Goal: Navigation & Orientation: Find specific page/section

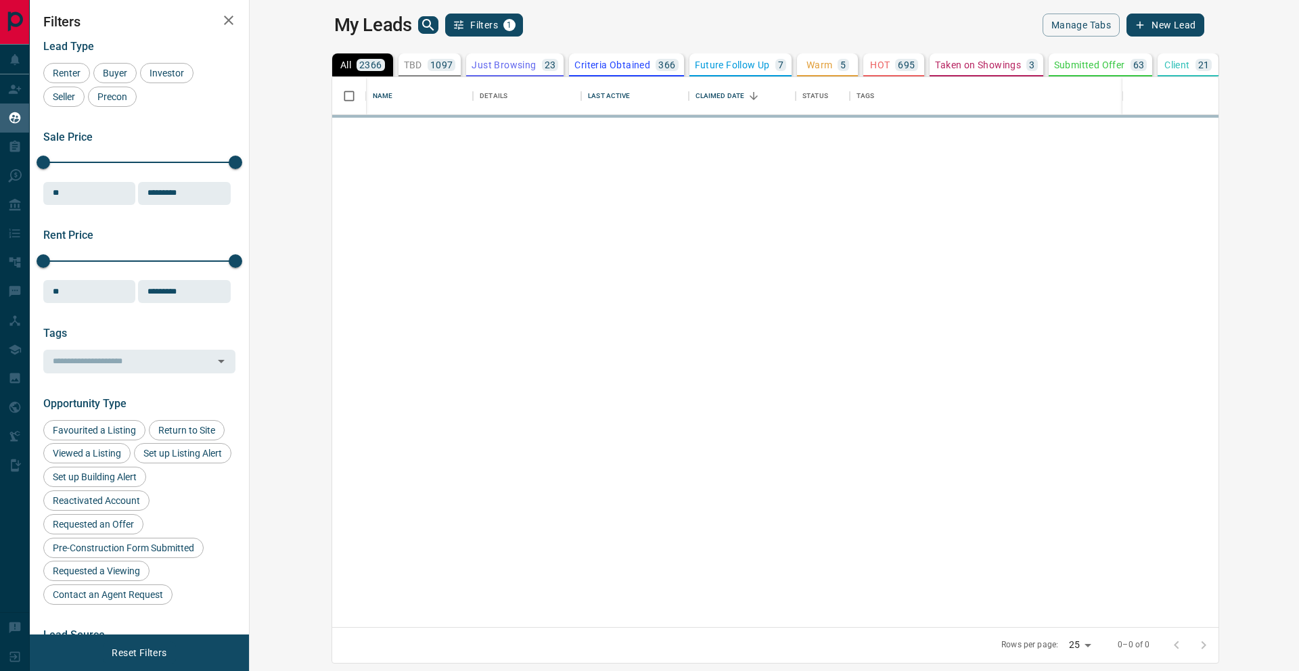
scroll to position [550, 1043]
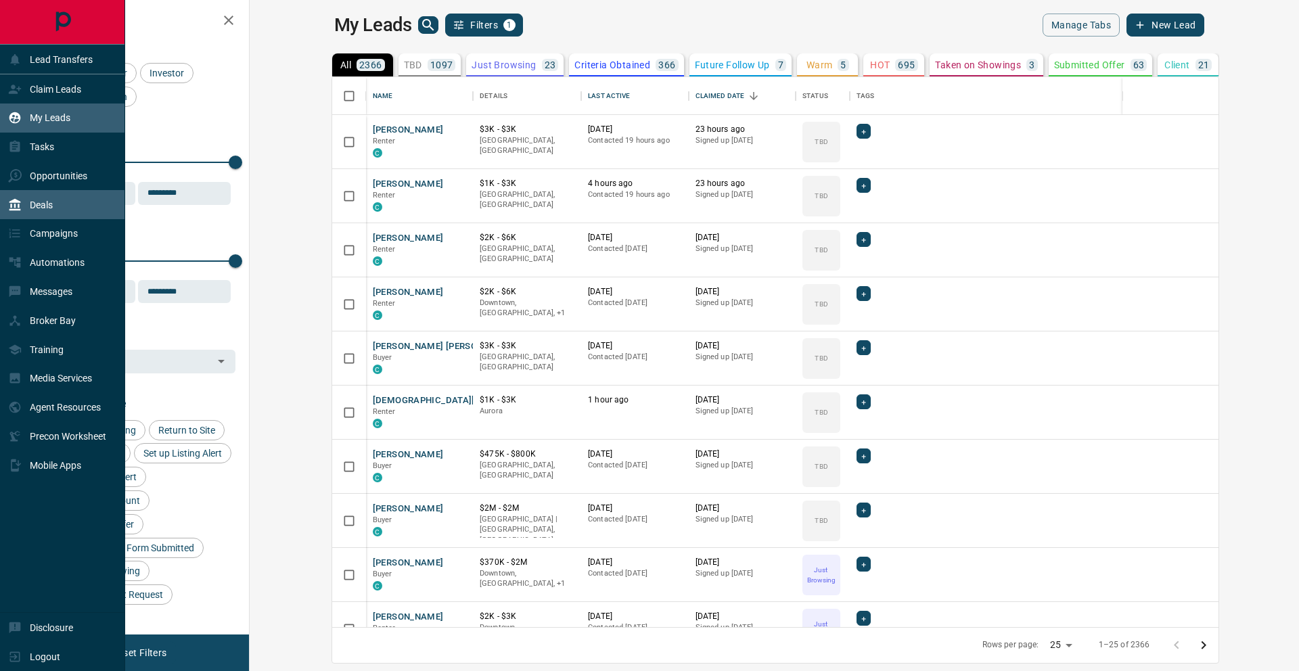
click at [56, 210] on div "Deals" at bounding box center [62, 204] width 125 height 29
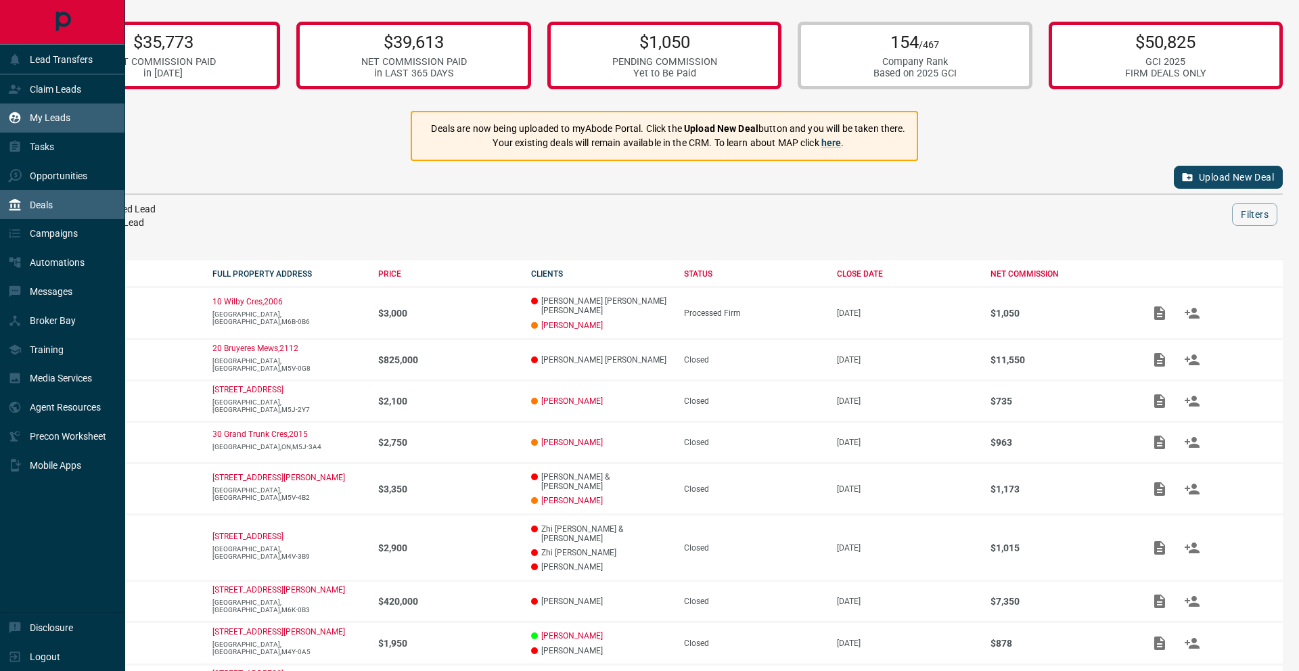
click at [43, 110] on div "My Leads" at bounding box center [39, 118] width 62 height 22
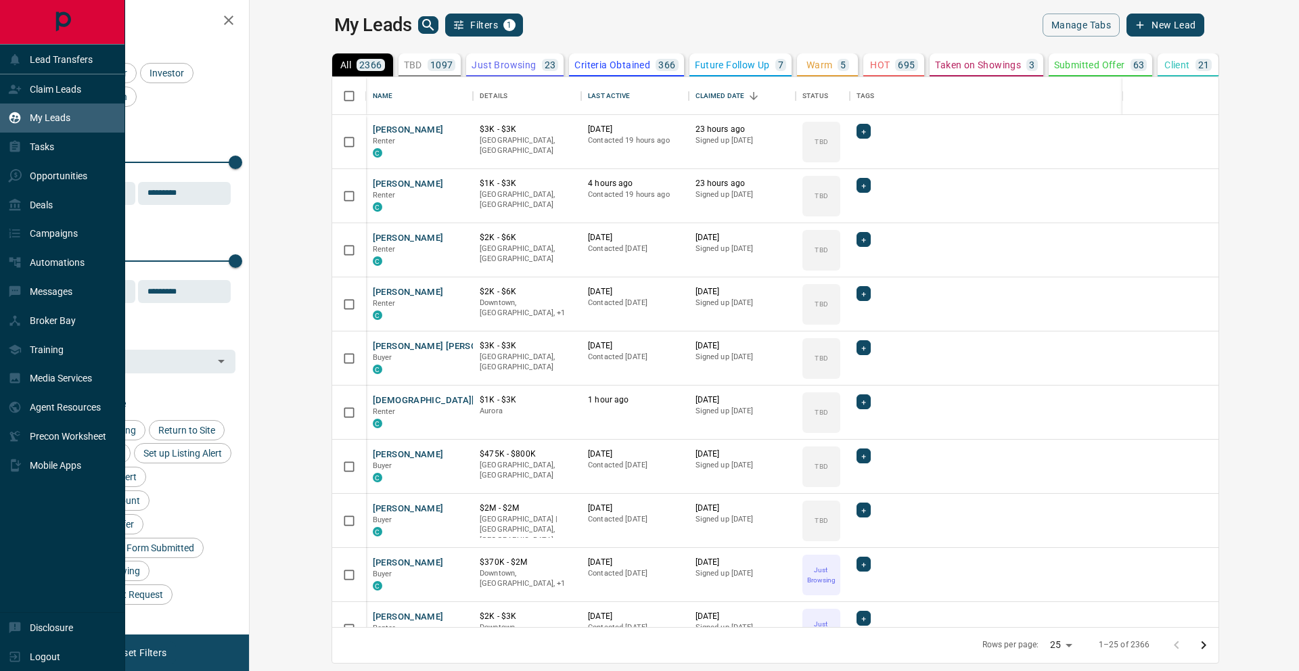
scroll to position [550, 1043]
click at [49, 87] on p "Claim Leads" at bounding box center [55, 89] width 51 height 11
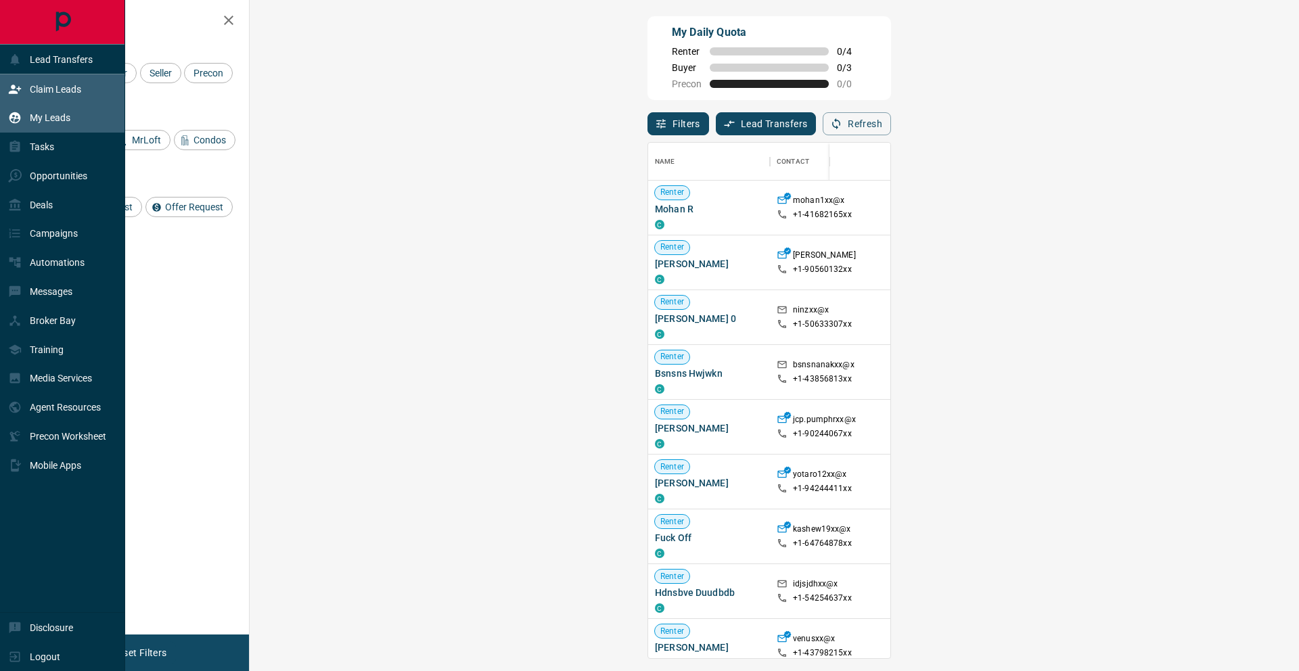
click at [49, 118] on p "My Leads" at bounding box center [50, 117] width 41 height 11
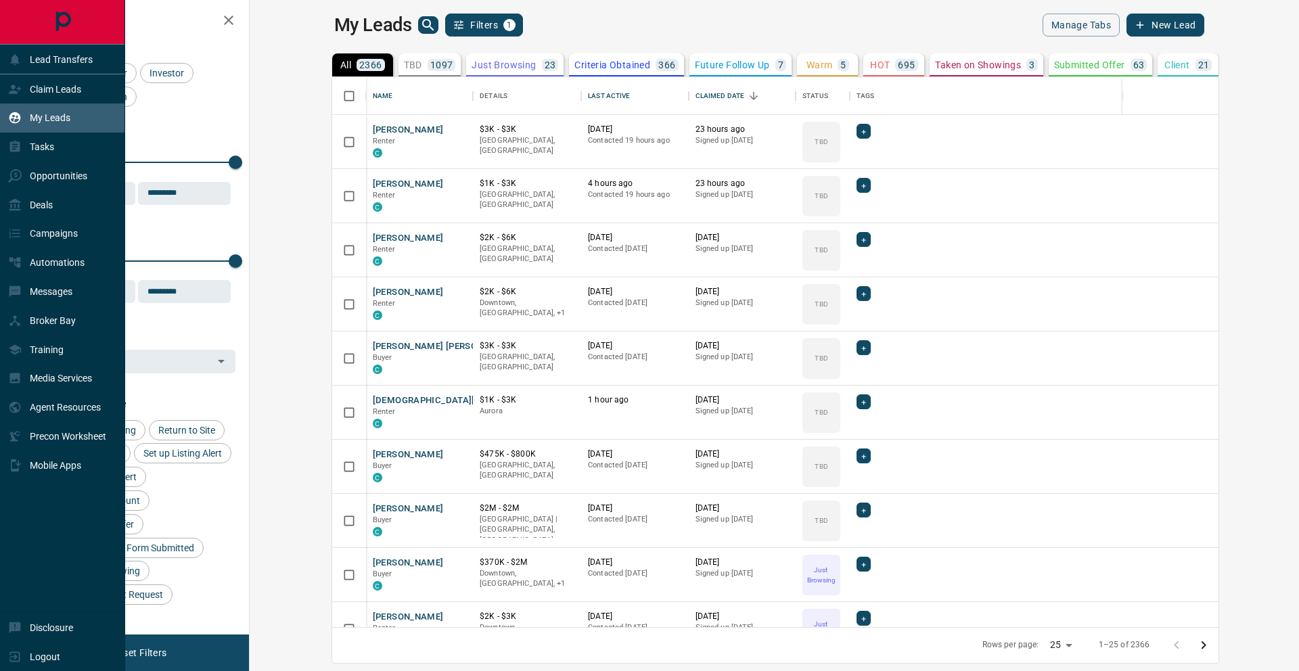
scroll to position [550, 1043]
click at [43, 179] on p "Opportunities" at bounding box center [59, 176] width 58 height 11
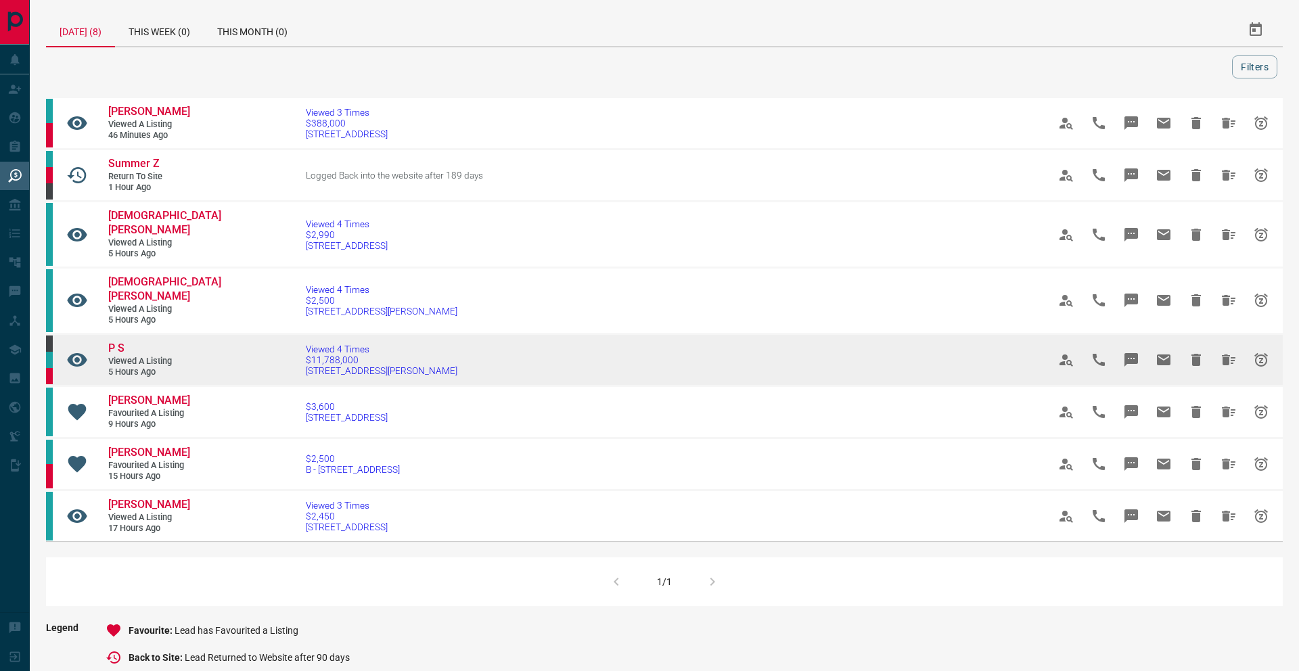
click at [160, 367] on span "5 hours ago" at bounding box center [148, 373] width 81 height 12
click at [145, 356] on span "Viewed a Listing" at bounding box center [148, 362] width 81 height 12
click at [125, 342] on span "P S" at bounding box center [116, 348] width 16 height 13
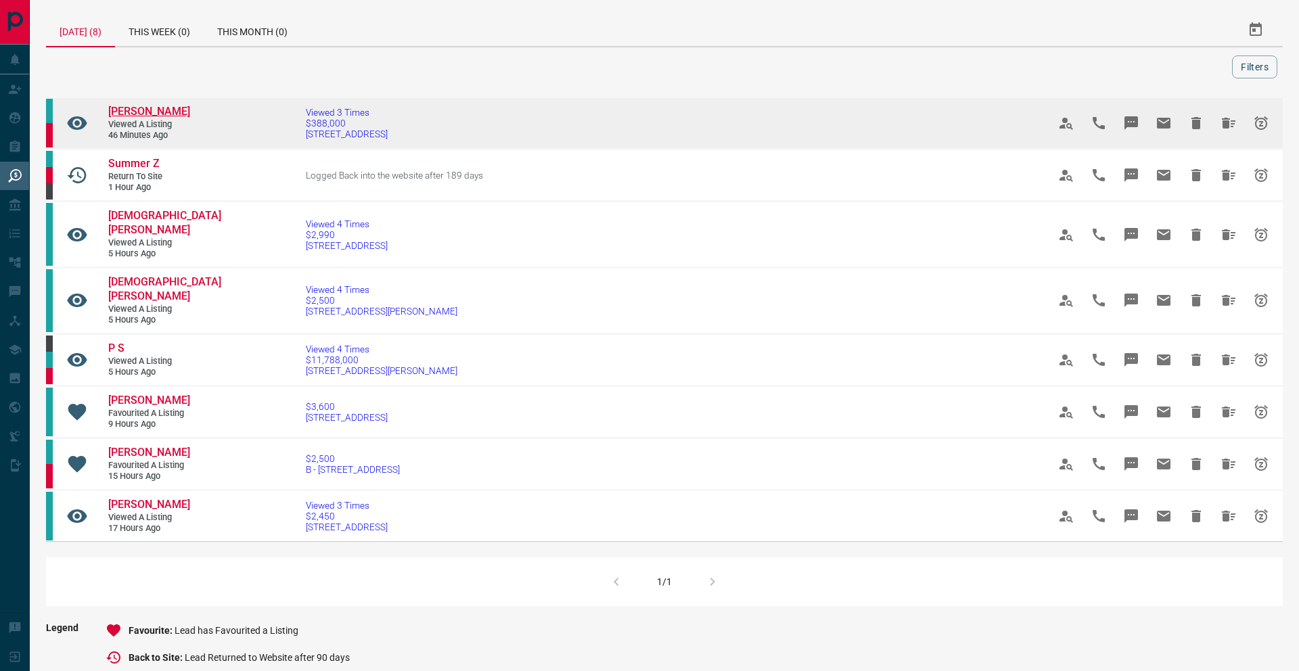
click at [171, 111] on span "[PERSON_NAME]" at bounding box center [149, 111] width 82 height 13
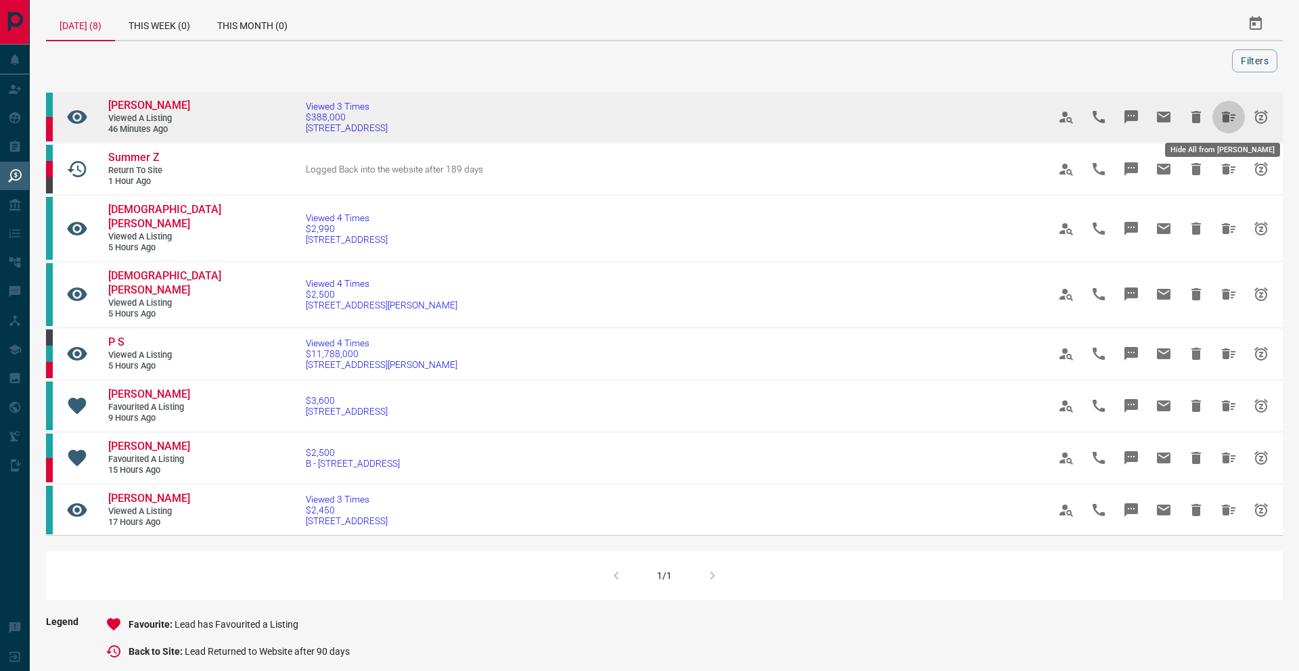
click at [1222, 118] on icon "Hide All from Navid Seyfollahi" at bounding box center [1229, 117] width 14 height 11
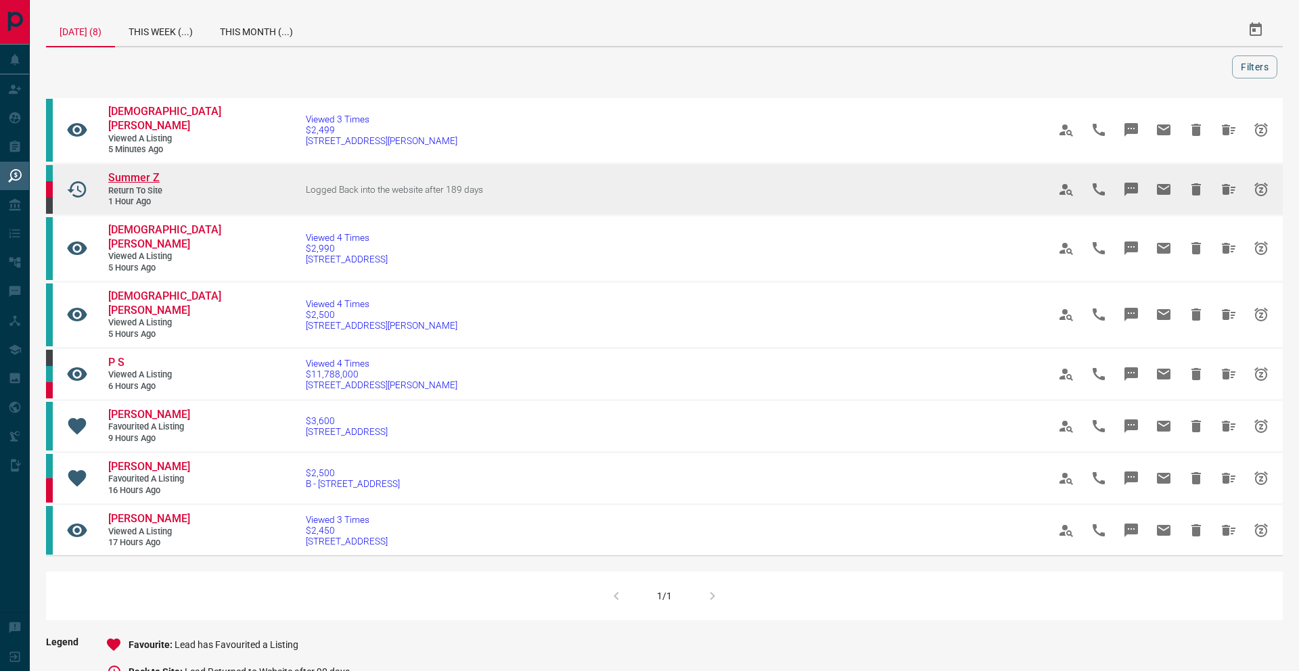
click at [145, 171] on span "Summer Z" at bounding box center [133, 177] width 51 height 13
click at [1221, 181] on icon "Hide All from Summer Z" at bounding box center [1229, 189] width 16 height 16
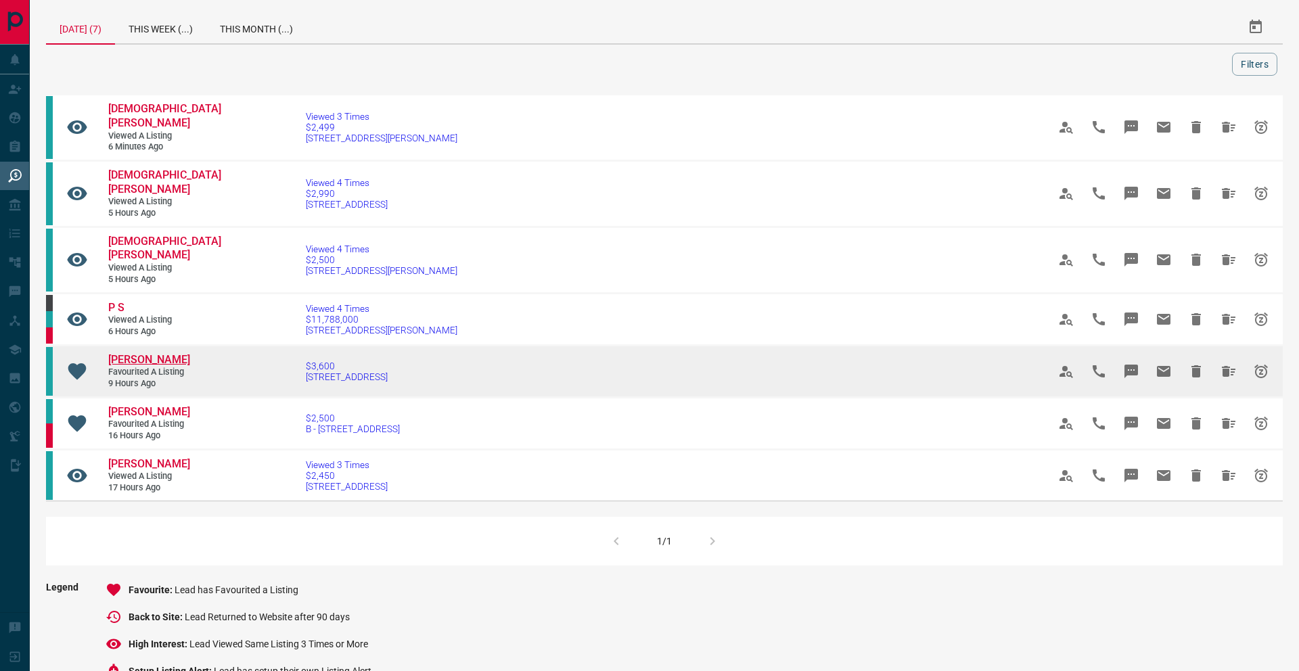
scroll to position [2, 0]
click at [143, 354] on span "[PERSON_NAME]" at bounding box center [149, 360] width 82 height 13
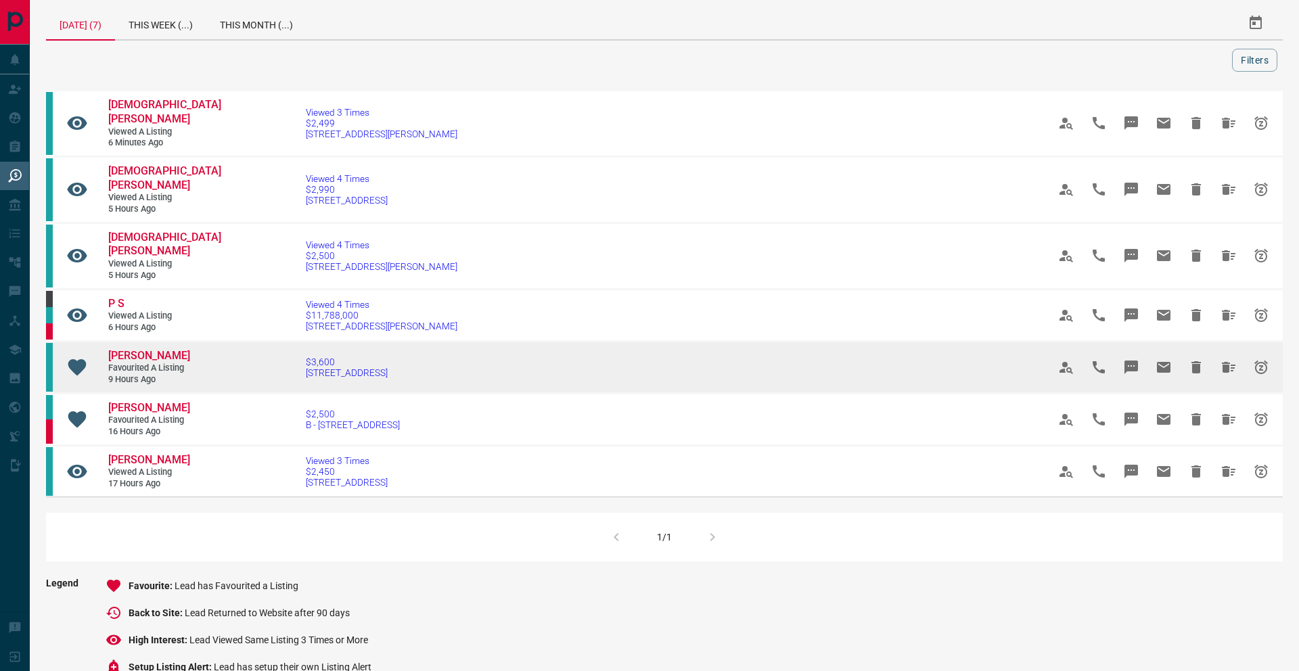
scroll to position [10, 0]
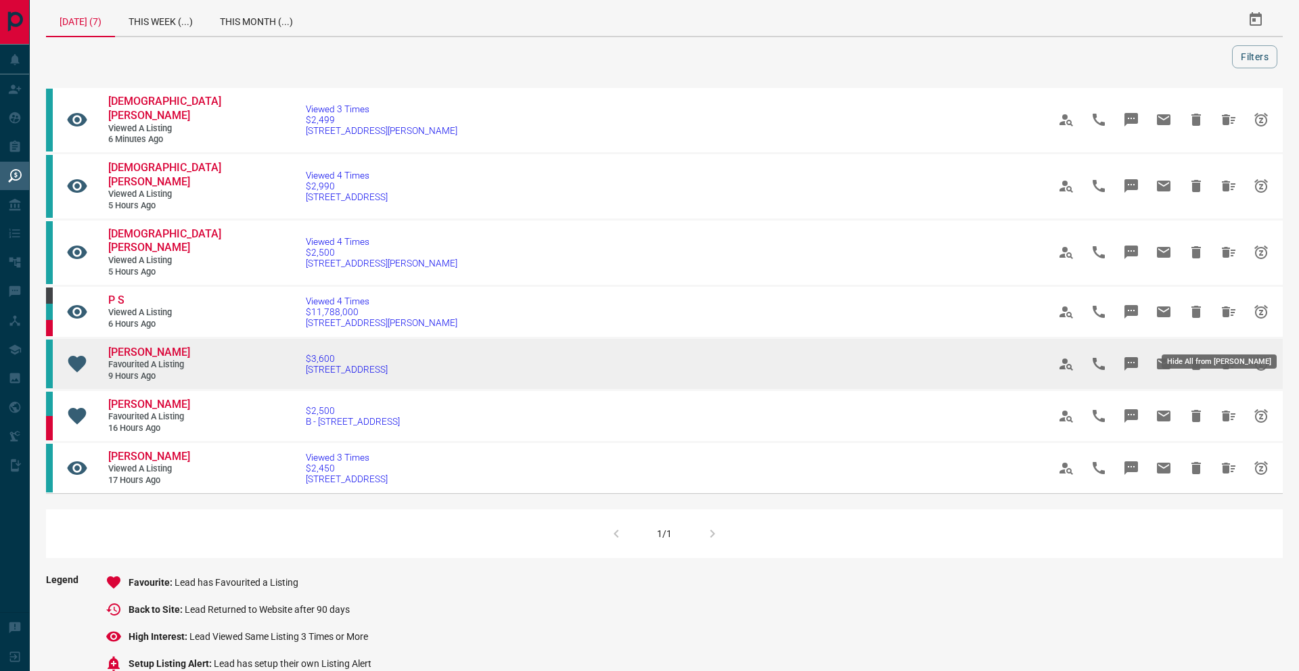
click at [1221, 356] on icon "Hide All from Phylicia MENDES" at bounding box center [1229, 364] width 16 height 16
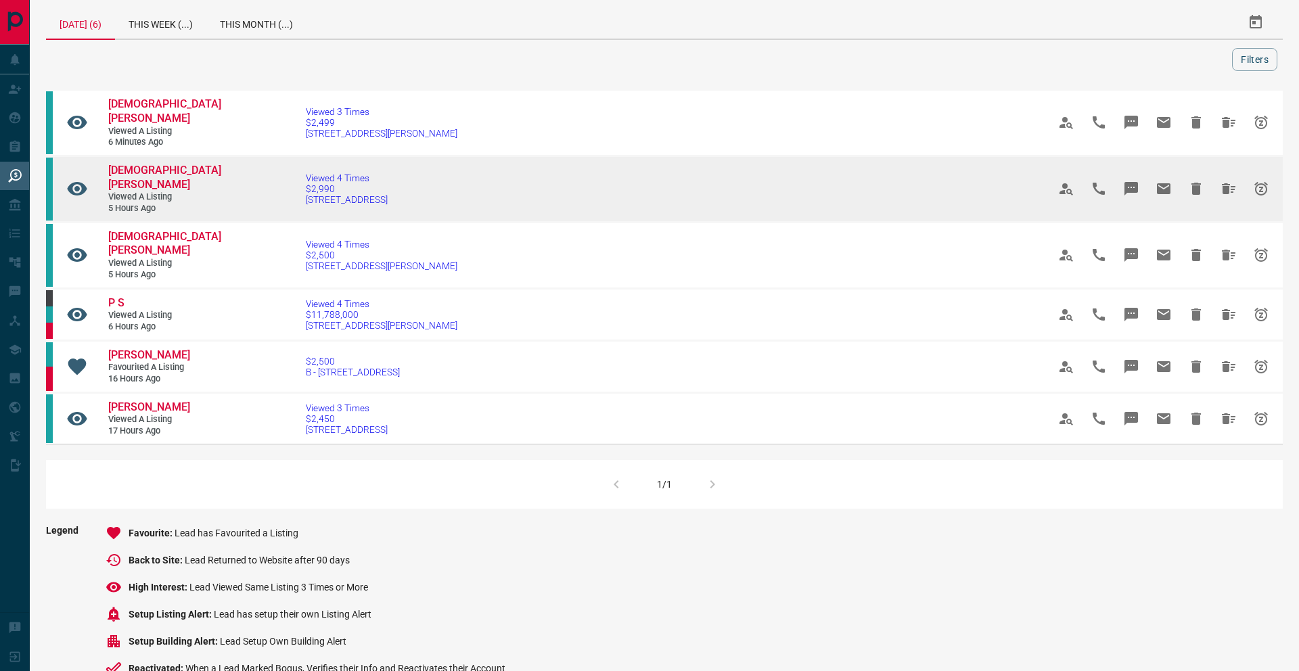
scroll to position [12, 0]
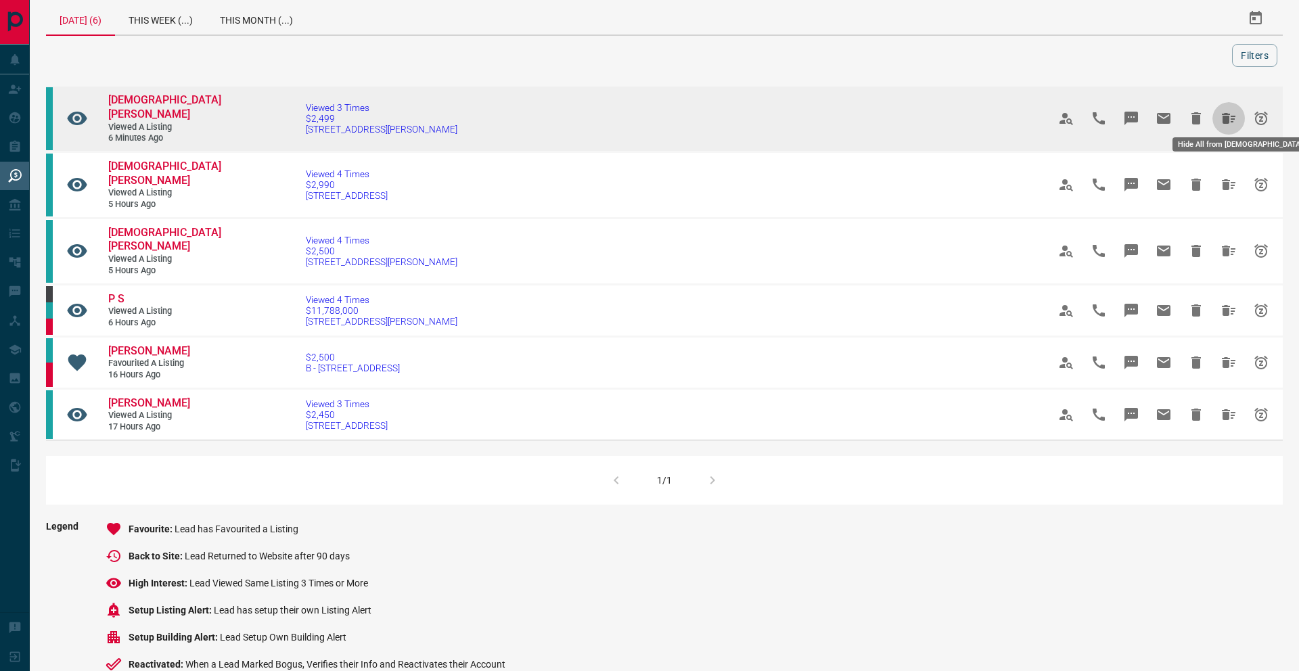
click at [1222, 116] on icon "Hide All from Jaini Jacob" at bounding box center [1229, 118] width 14 height 11
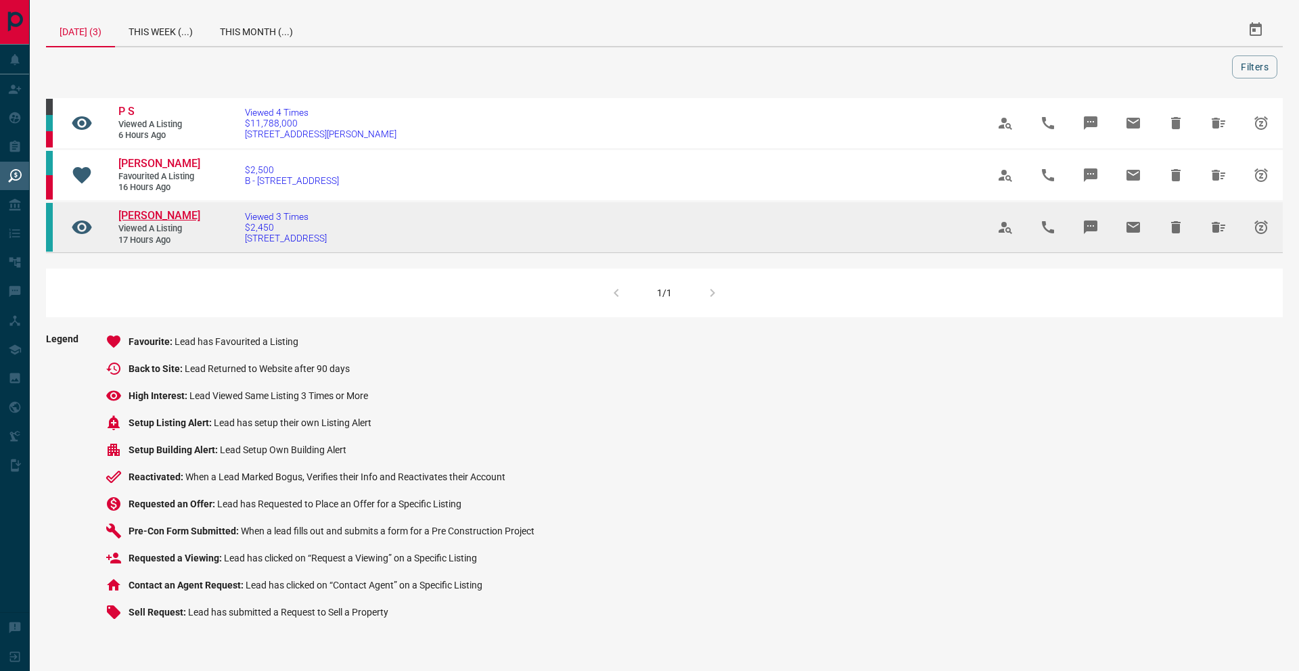
click at [150, 219] on span "[PERSON_NAME]" at bounding box center [159, 215] width 82 height 13
click at [1215, 229] on icon "Hide All from Jalaj Khanna" at bounding box center [1219, 227] width 14 height 11
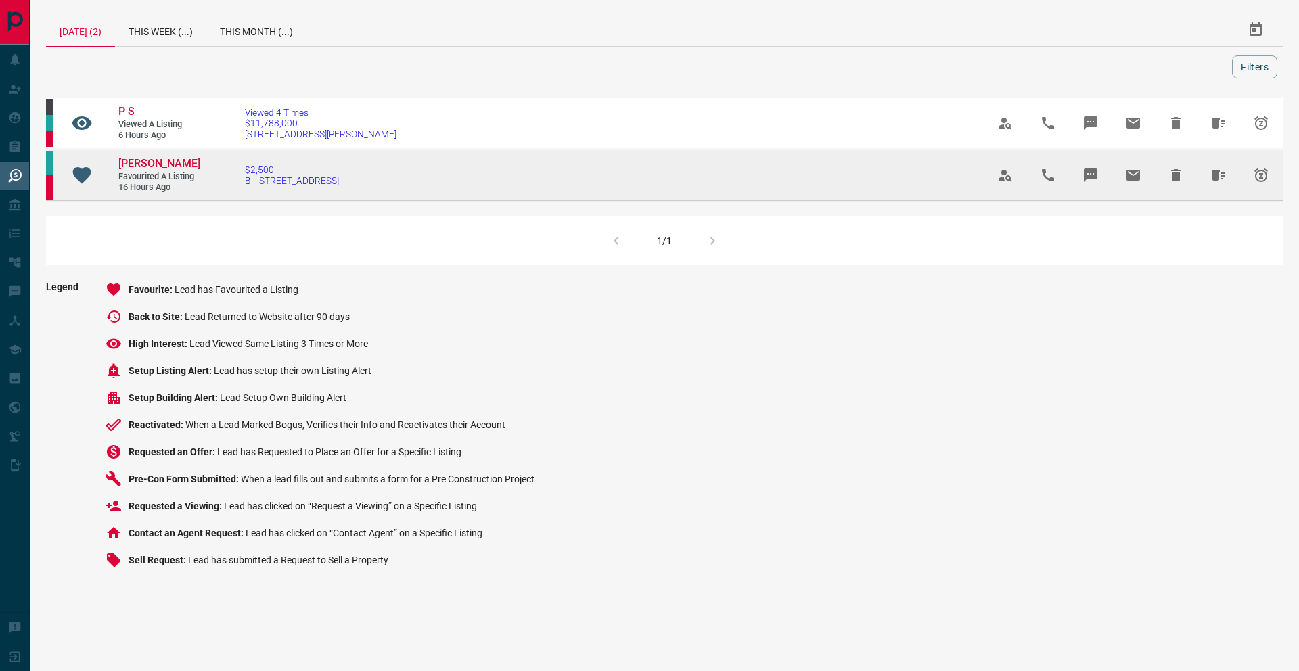
click at [162, 163] on span "[PERSON_NAME]" at bounding box center [159, 163] width 82 height 13
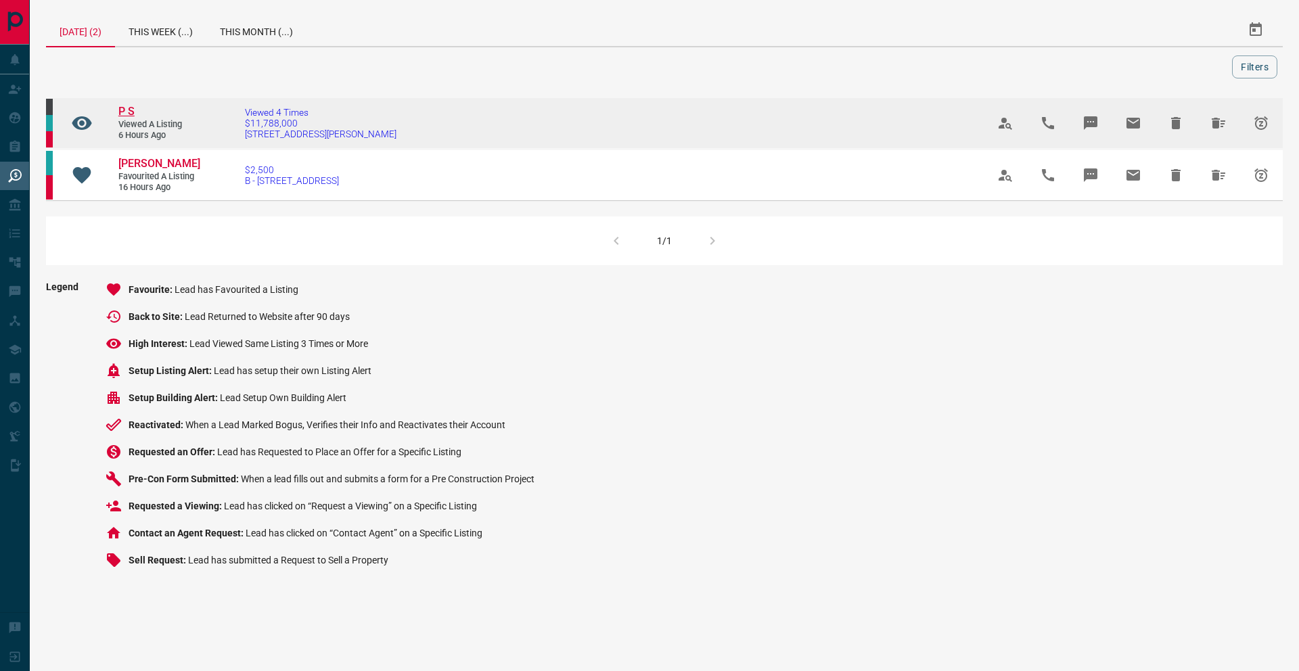
click at [122, 108] on span "P S" at bounding box center [126, 111] width 16 height 13
click at [1223, 125] on icon "Hide All from P S" at bounding box center [1219, 123] width 16 height 16
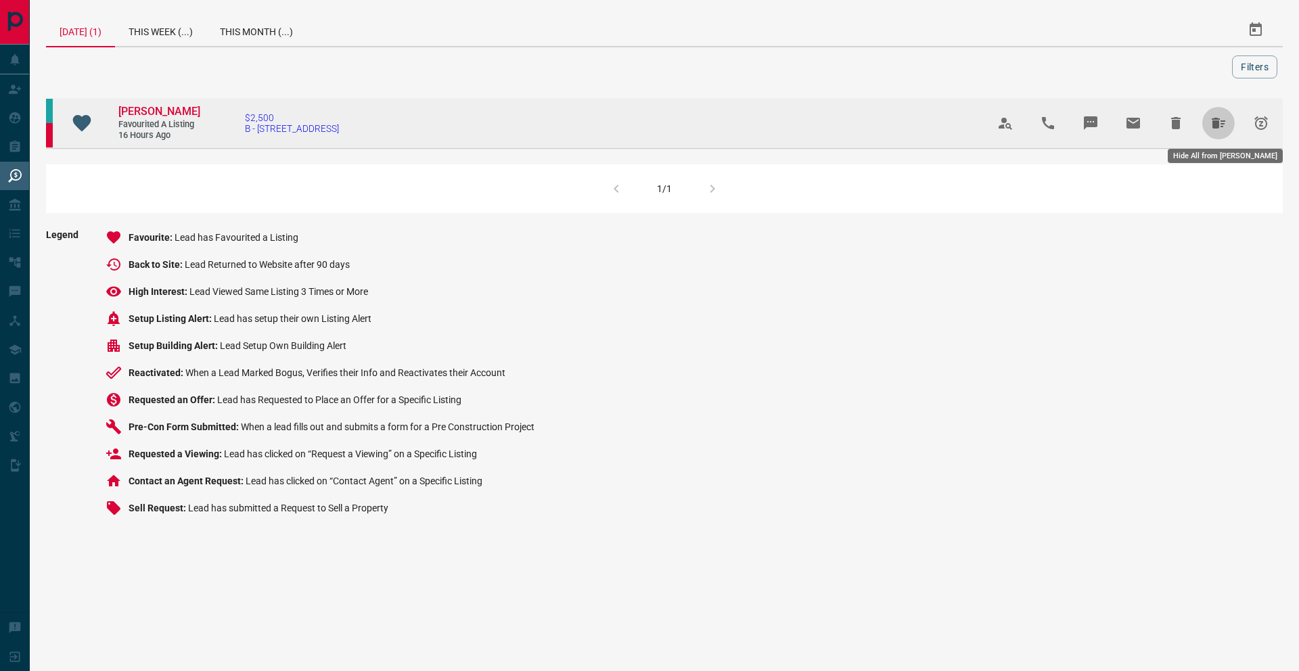
click at [1216, 127] on icon "Hide All from Lisa Gelineau" at bounding box center [1219, 123] width 14 height 11
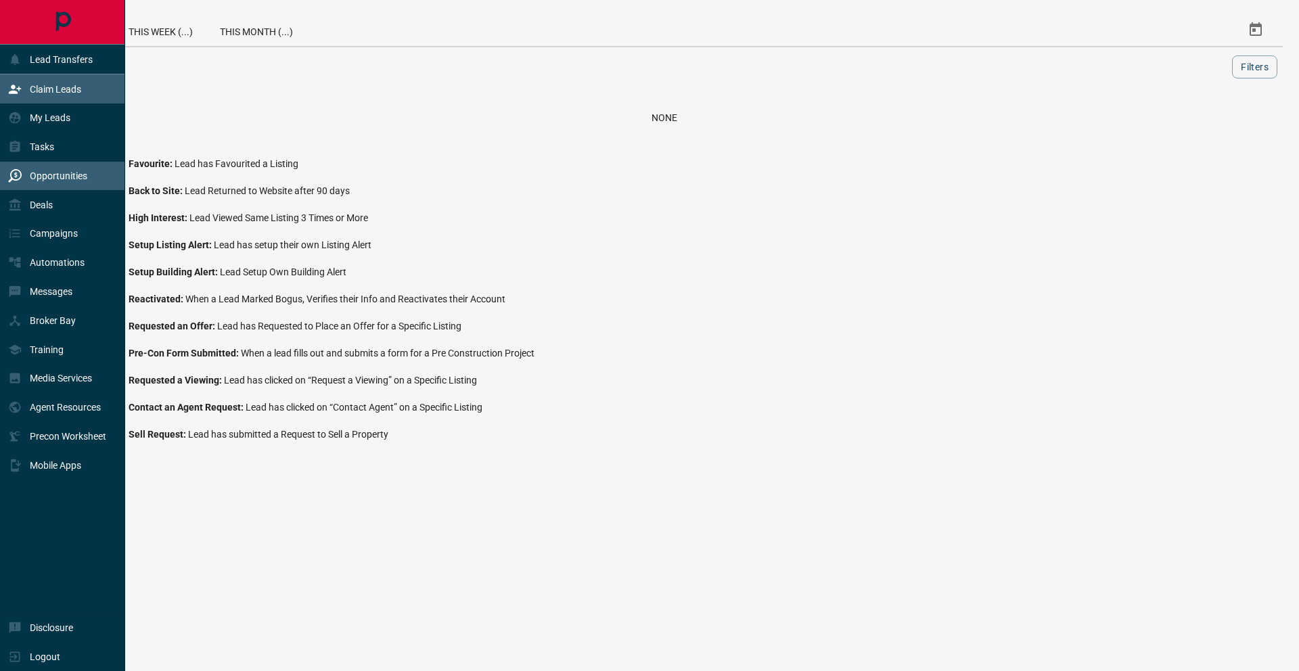
click at [24, 91] on div "Claim Leads" at bounding box center [44, 89] width 73 height 22
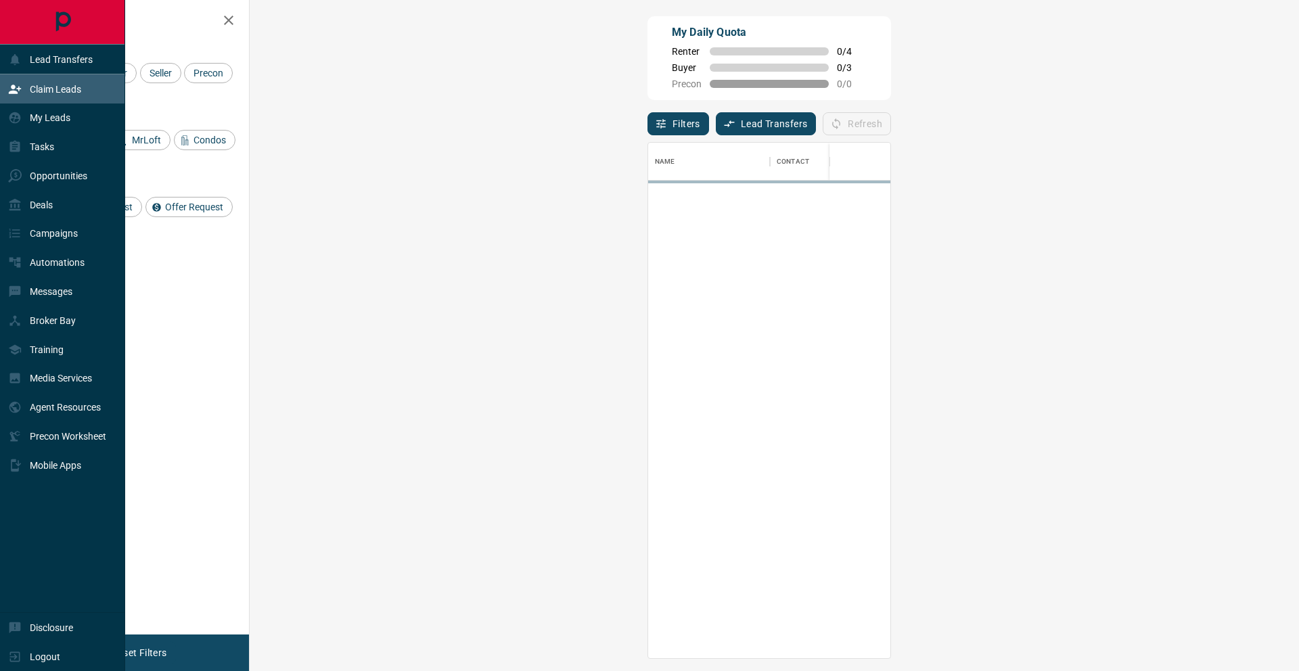
scroll to position [515, 1020]
